Goal: Information Seeking & Learning: Learn about a topic

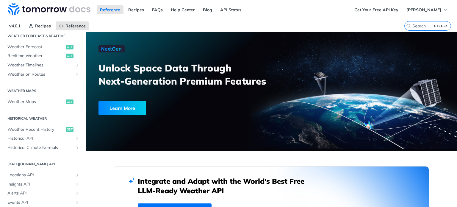
scroll to position [133, 0]
click at [41, 102] on span "Weather Maps" at bounding box center [35, 101] width 57 height 6
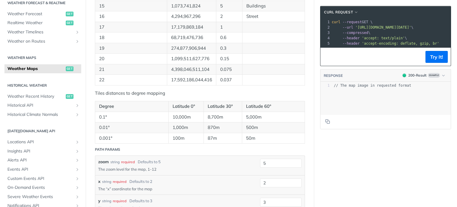
scroll to position [446, 0]
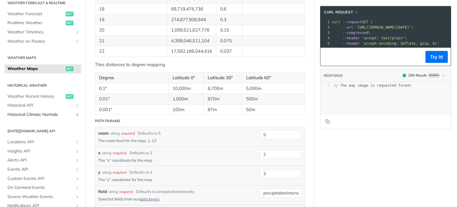
click at [75, 115] on icon "Show subpages for Historical Climate Normals" at bounding box center [77, 114] width 5 height 5
click at [49, 108] on span "Historical API" at bounding box center [40, 105] width 66 height 6
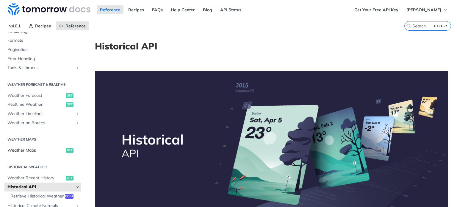
scroll to position [81, 0]
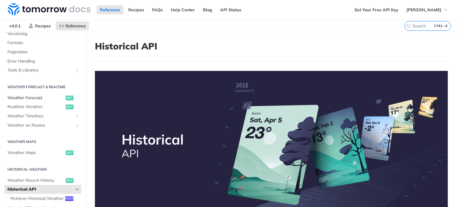
click at [27, 96] on span "Weather Forecast" at bounding box center [35, 98] width 57 height 6
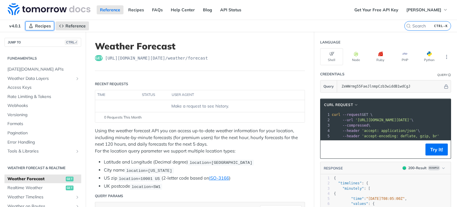
click at [38, 25] on span "Recipes" at bounding box center [43, 25] width 16 height 5
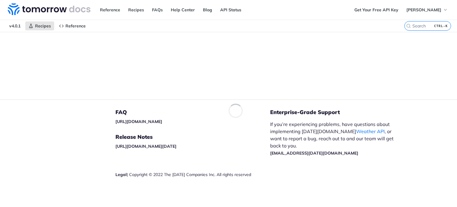
click at [17, 26] on span "v4.0.1" at bounding box center [15, 25] width 18 height 9
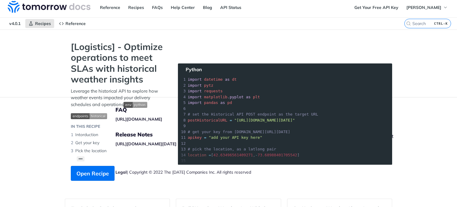
scroll to position [3, 0]
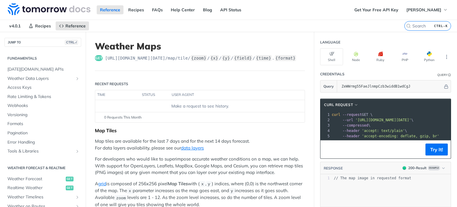
scroll to position [81, 0]
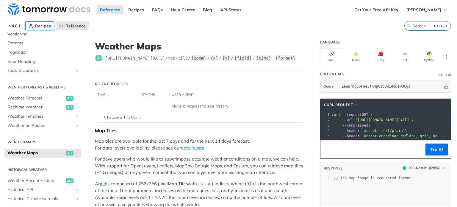
click at [40, 26] on span "Recipes" at bounding box center [43, 25] width 16 height 5
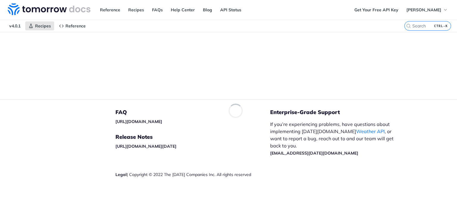
click at [19, 26] on span "v4.0.1" at bounding box center [15, 25] width 18 height 9
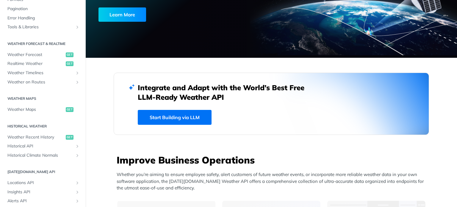
scroll to position [94, 0]
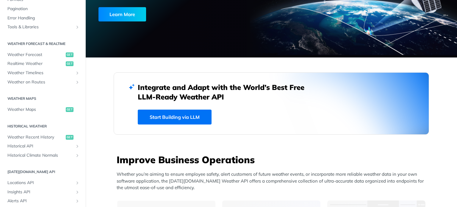
click at [181, 117] on link "Start Building via LLM" at bounding box center [175, 116] width 74 height 15
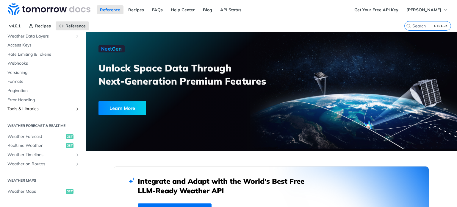
scroll to position [44, 0]
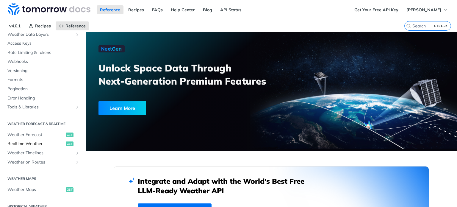
click at [25, 142] on span "Realtime Weather" at bounding box center [35, 144] width 57 height 6
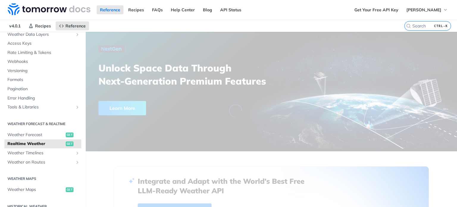
click at [25, 142] on span "Realtime Weather" at bounding box center [35, 144] width 57 height 6
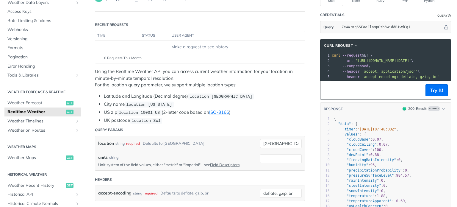
scroll to position [60, 0]
click at [12, 105] on span "Weather Forecast" at bounding box center [35, 103] width 57 height 6
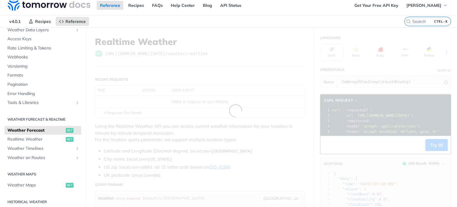
click at [12, 105] on div "Fundamentals Tomorrow.io APIs Weather Data Layers Core Probabilistic Forecastin…" at bounding box center [43, 188] width 86 height 381
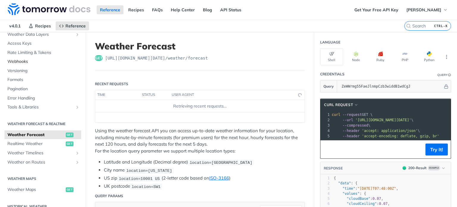
scroll to position [0, 0]
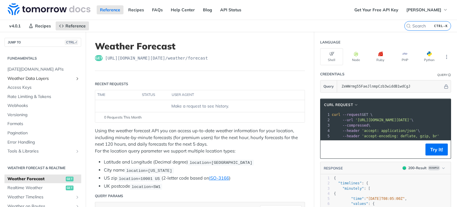
click at [27, 77] on span "Weather Data Layers" at bounding box center [40, 79] width 66 height 6
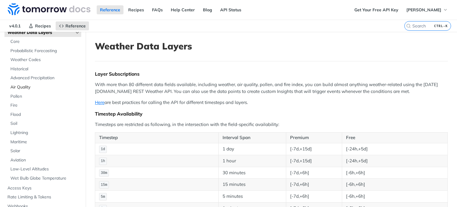
scroll to position [49, 0]
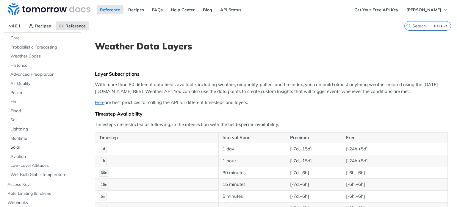
click at [17, 147] on span "Solar" at bounding box center [44, 147] width 69 height 6
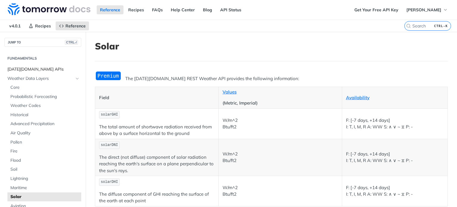
click at [30, 69] on span "[DATE][DOMAIN_NAME] APIs" at bounding box center [43, 69] width 72 height 6
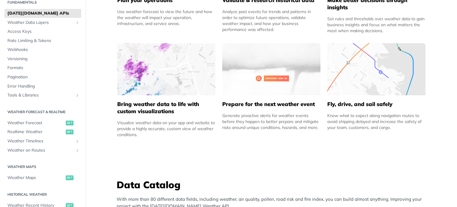
scroll to position [23, 0]
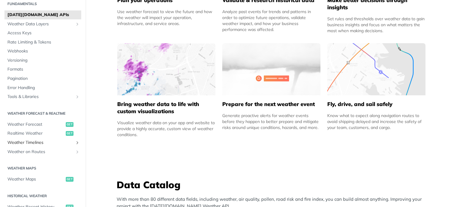
click at [49, 140] on span "Weather Timelines" at bounding box center [40, 143] width 66 height 6
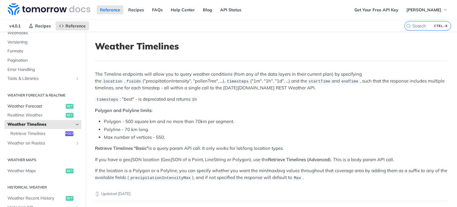
scroll to position [75, 0]
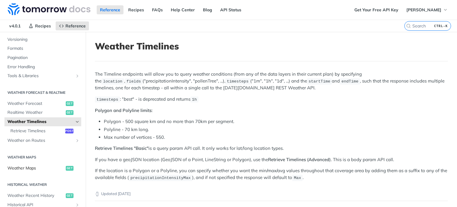
click at [26, 169] on span "Weather Maps" at bounding box center [35, 168] width 57 height 6
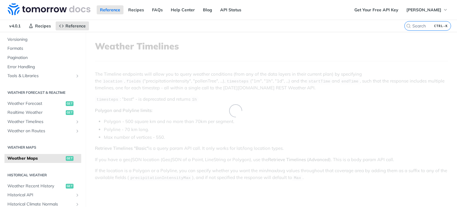
click at [26, 169] on section "Historical Weather Weather Recent History get Historical API Retrieve Historica…" at bounding box center [42, 189] width 77 height 40
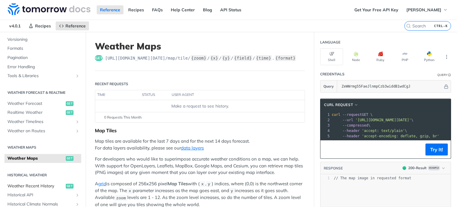
click at [32, 184] on span "Weather Recent History" at bounding box center [35, 186] width 57 height 6
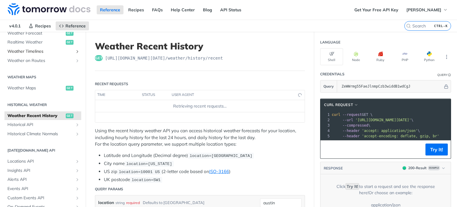
scroll to position [173, 0]
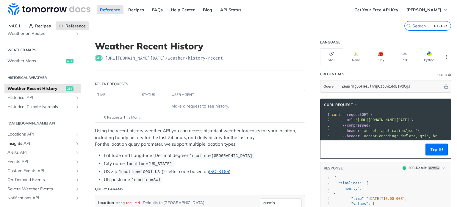
click at [26, 145] on span "Insights API" at bounding box center [40, 143] width 66 height 6
